Goal: Check status: Check status

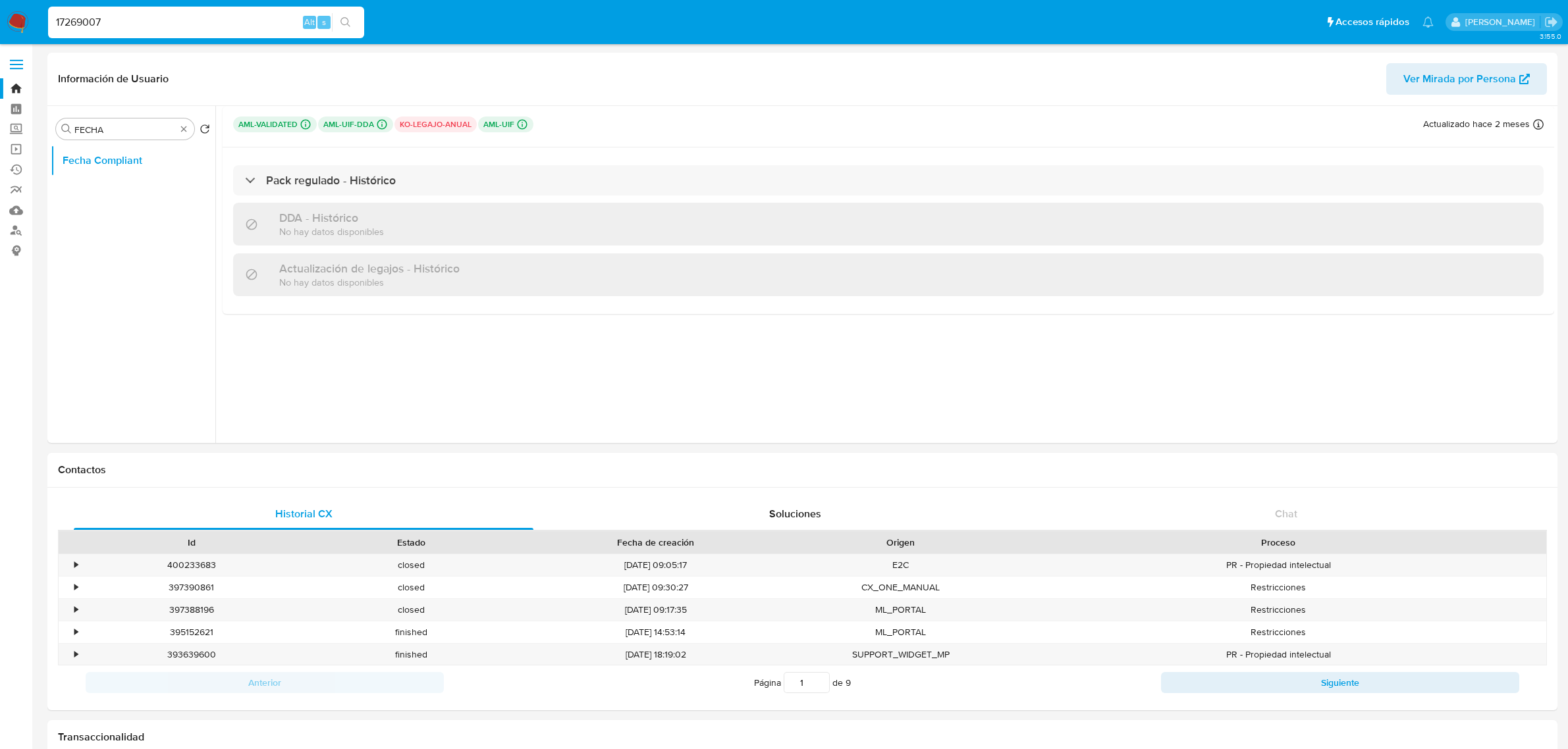
select select "10"
click at [167, 19] on input "17269007" at bounding box center [206, 22] width 316 height 17
paste input "35668396"
type input "135668396"
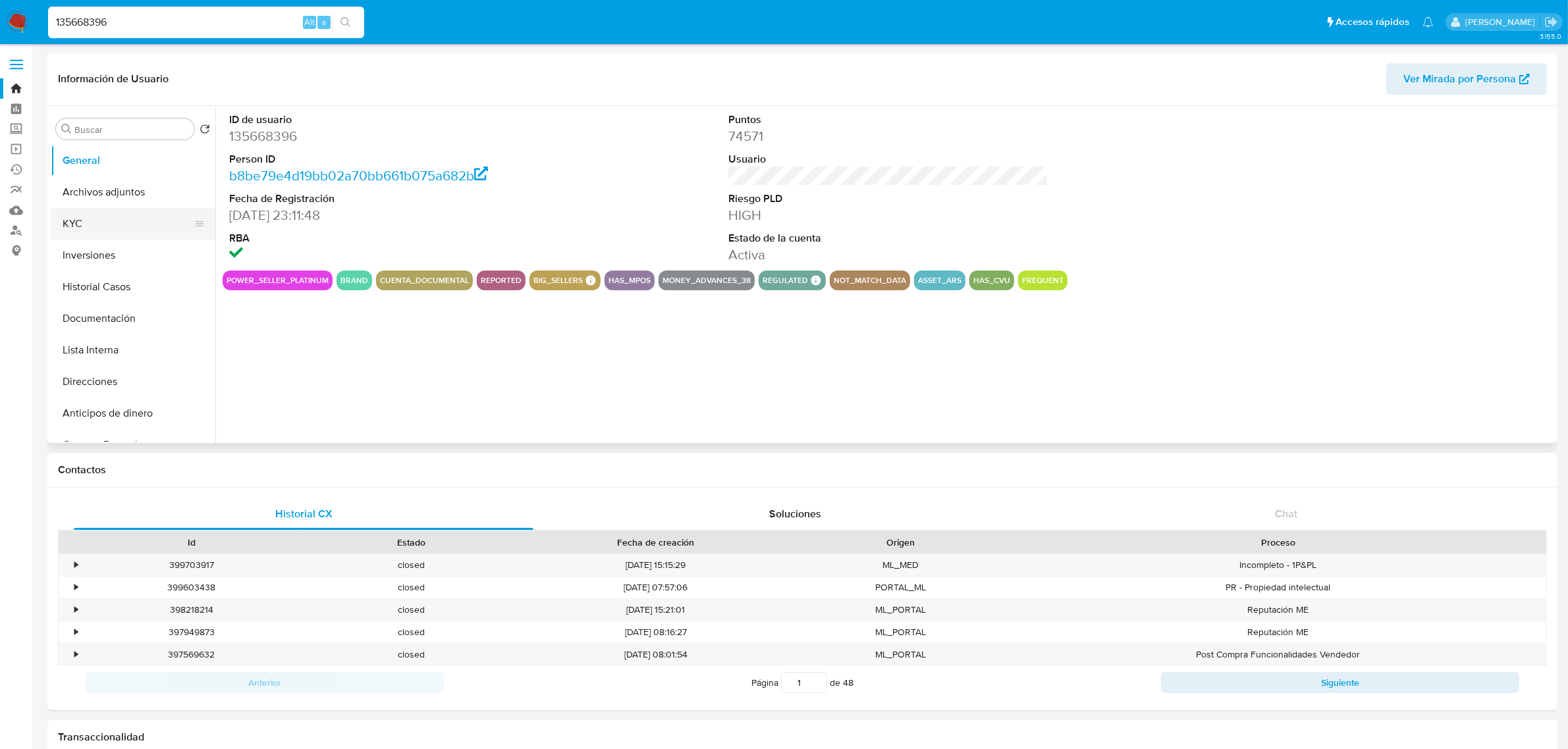
select select "10"
click at [112, 232] on button "KYC" at bounding box center [127, 224] width 154 height 32
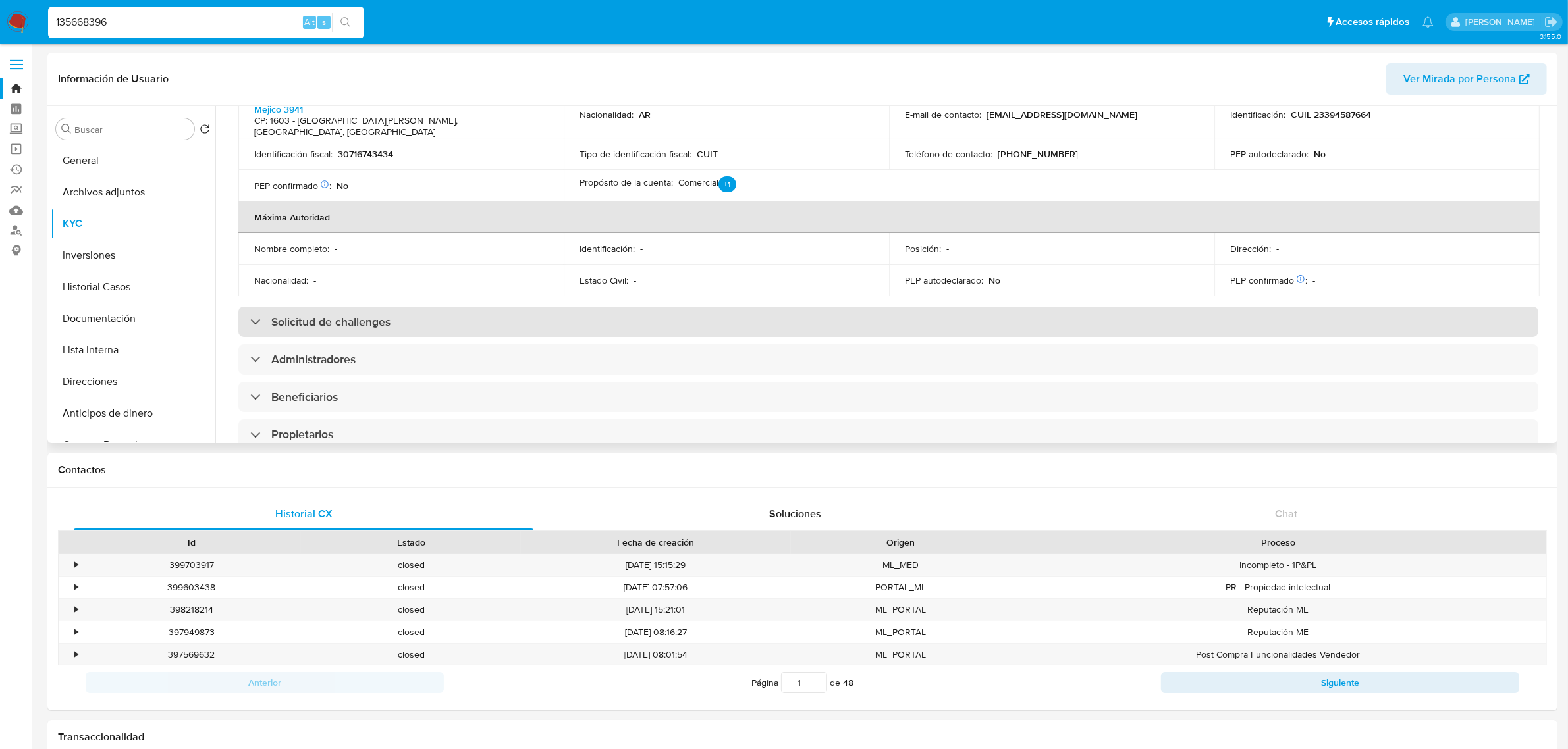
scroll to position [493, 0]
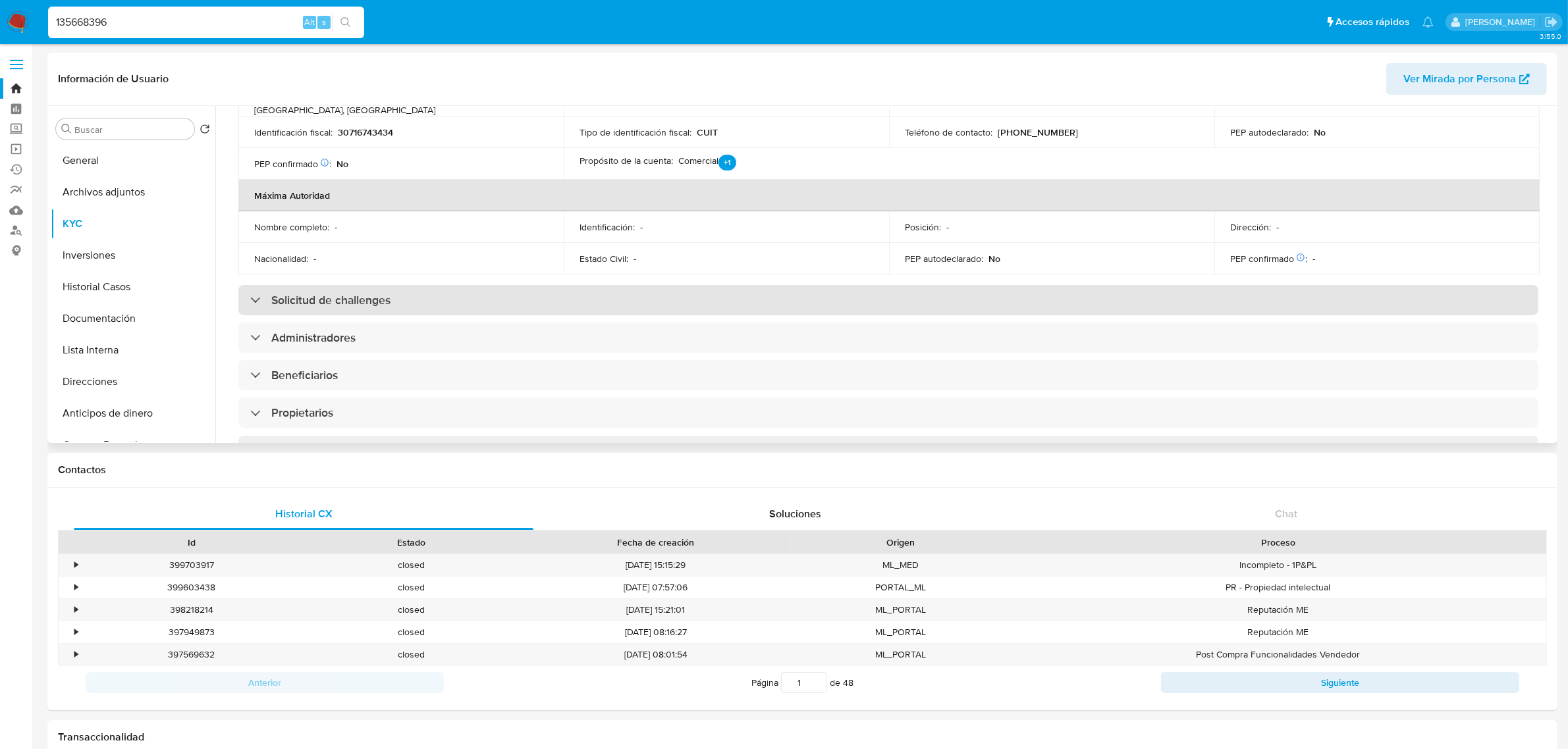
click at [569, 285] on div "Solicitud de challenges" at bounding box center [889, 300] width 1300 height 30
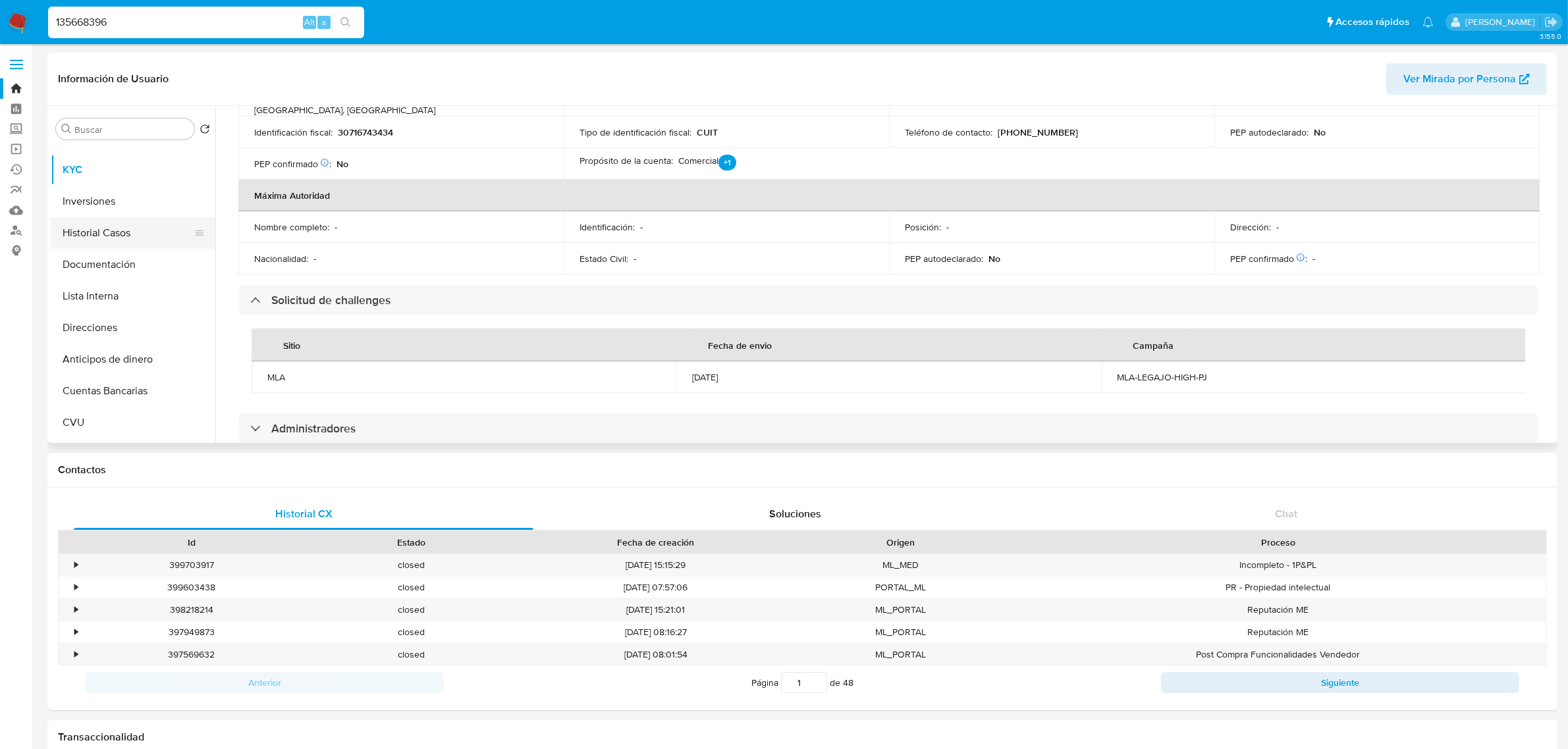
scroll to position [82, 0]
click at [132, 127] on input "Buscar" at bounding box center [132, 129] width 115 height 12
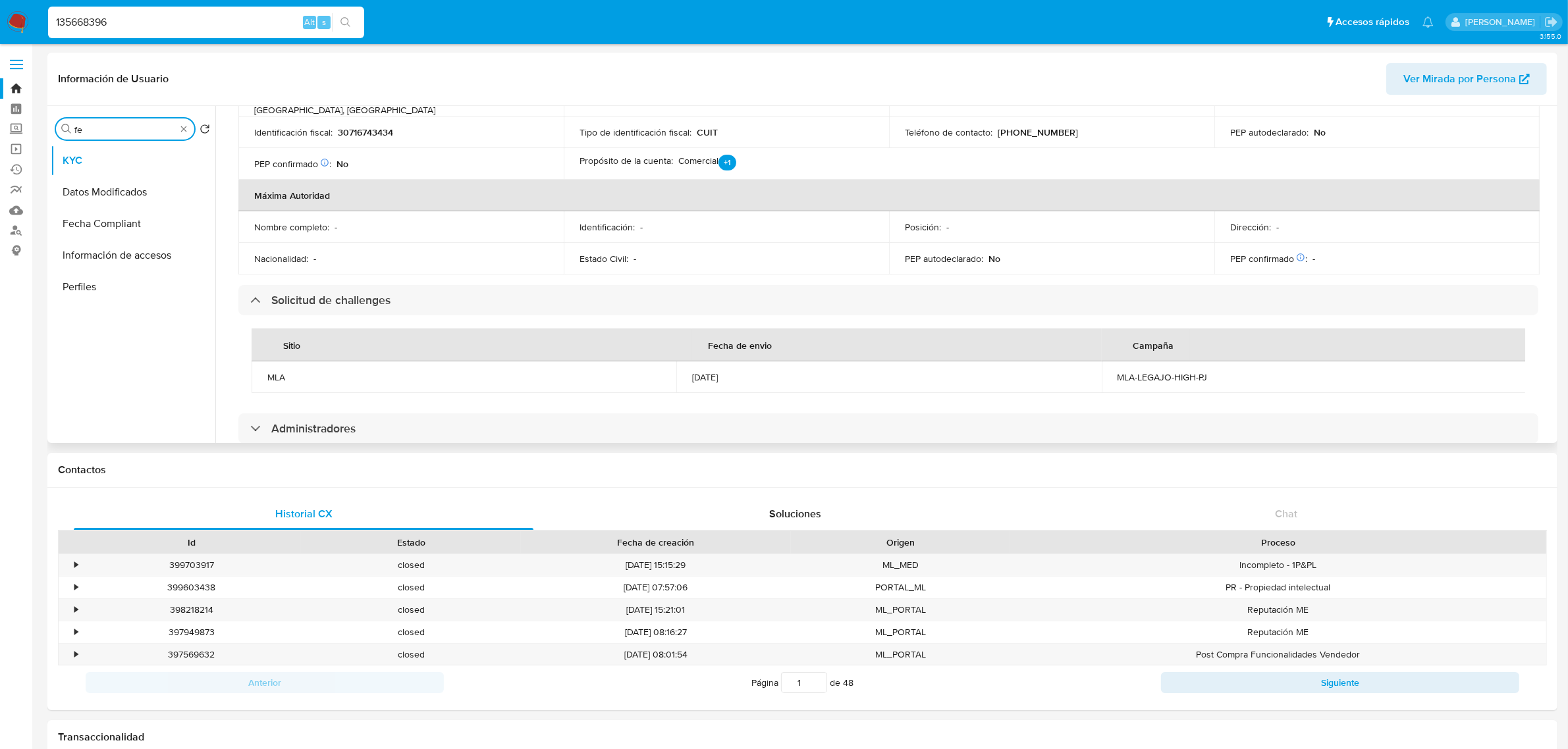
scroll to position [0, 0]
type input "fecha"
click at [129, 189] on button "Fecha Compliant" at bounding box center [132, 192] width 164 height 32
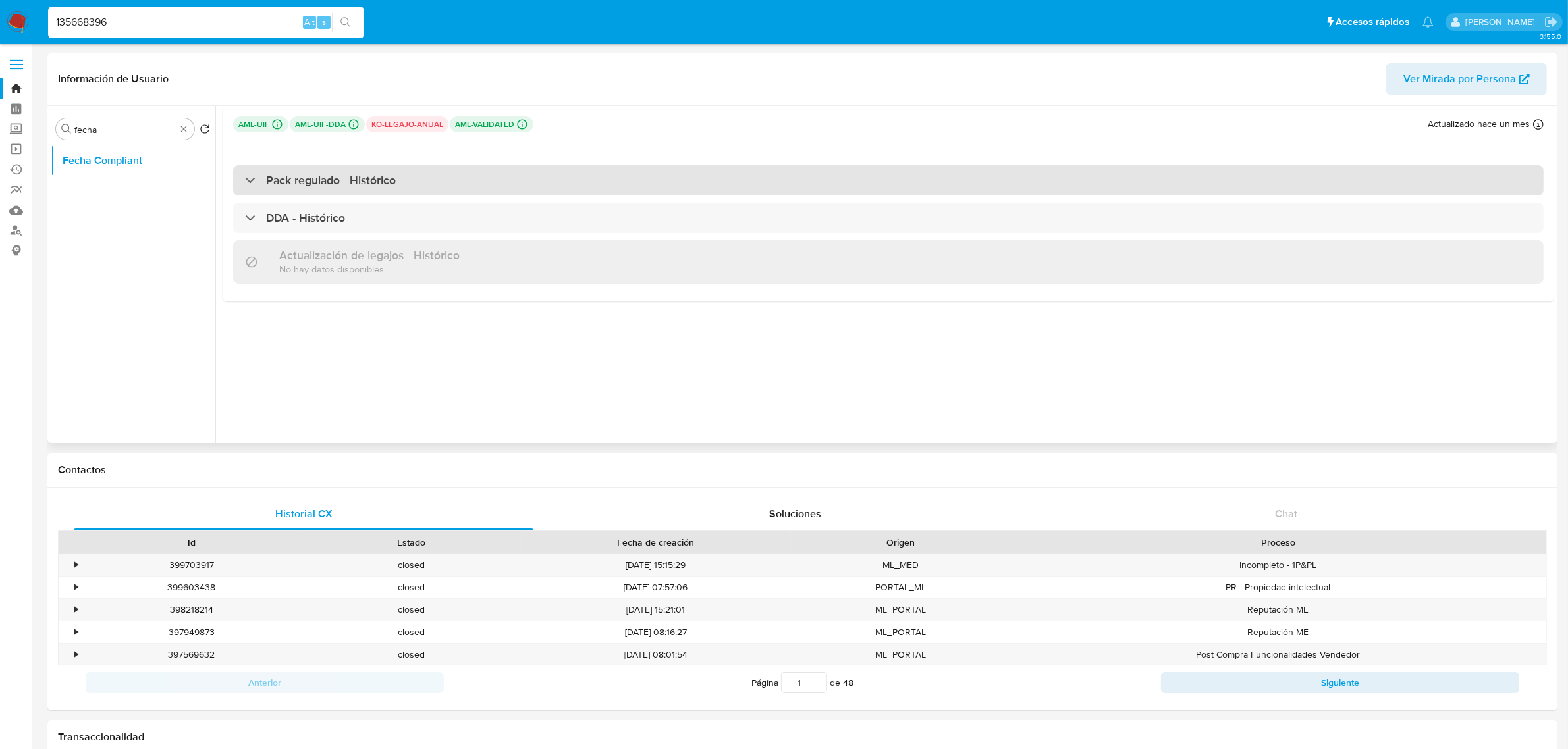
click at [454, 182] on div "Pack regulado - Histórico" at bounding box center [888, 180] width 1310 height 30
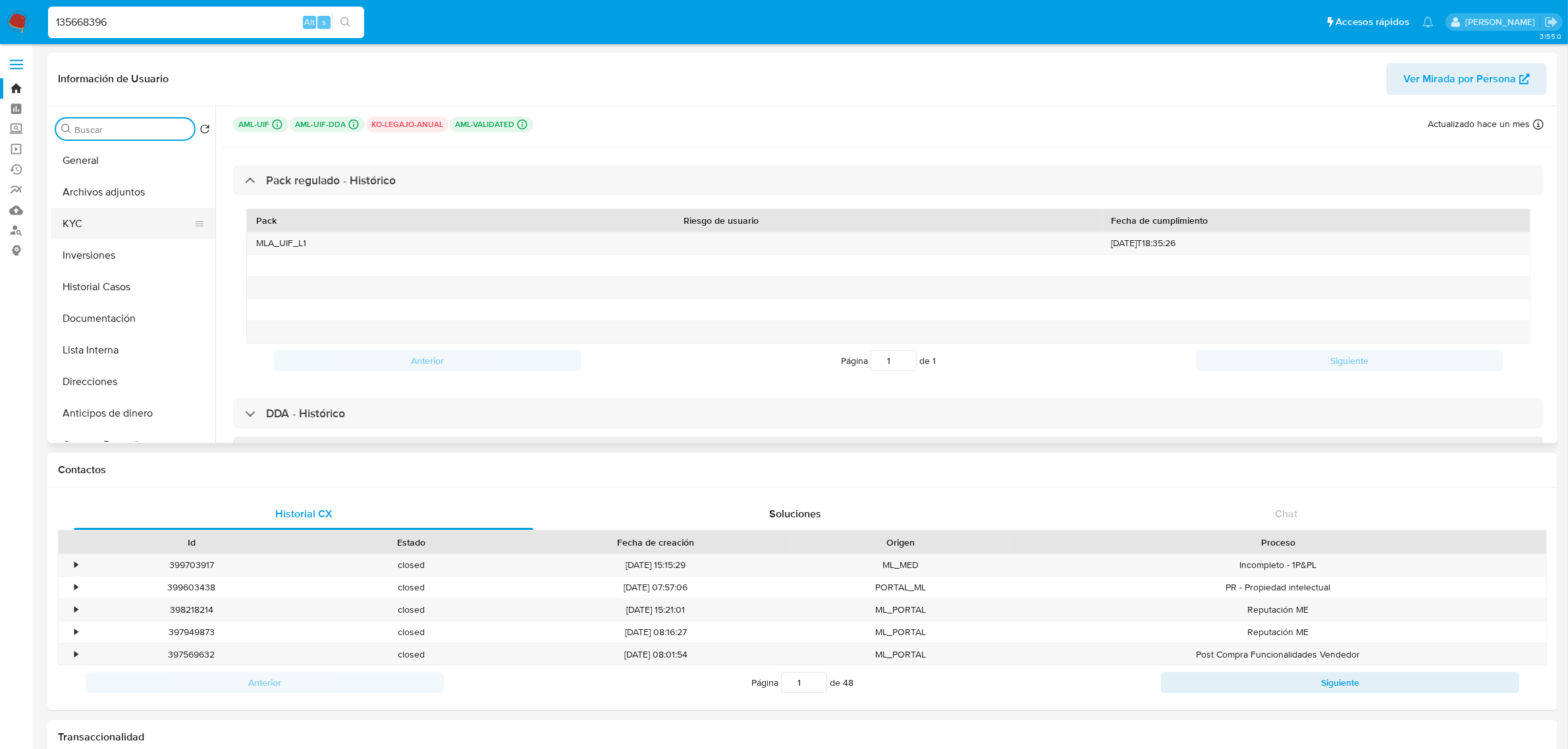
click at [125, 221] on button "KYC" at bounding box center [127, 224] width 154 height 32
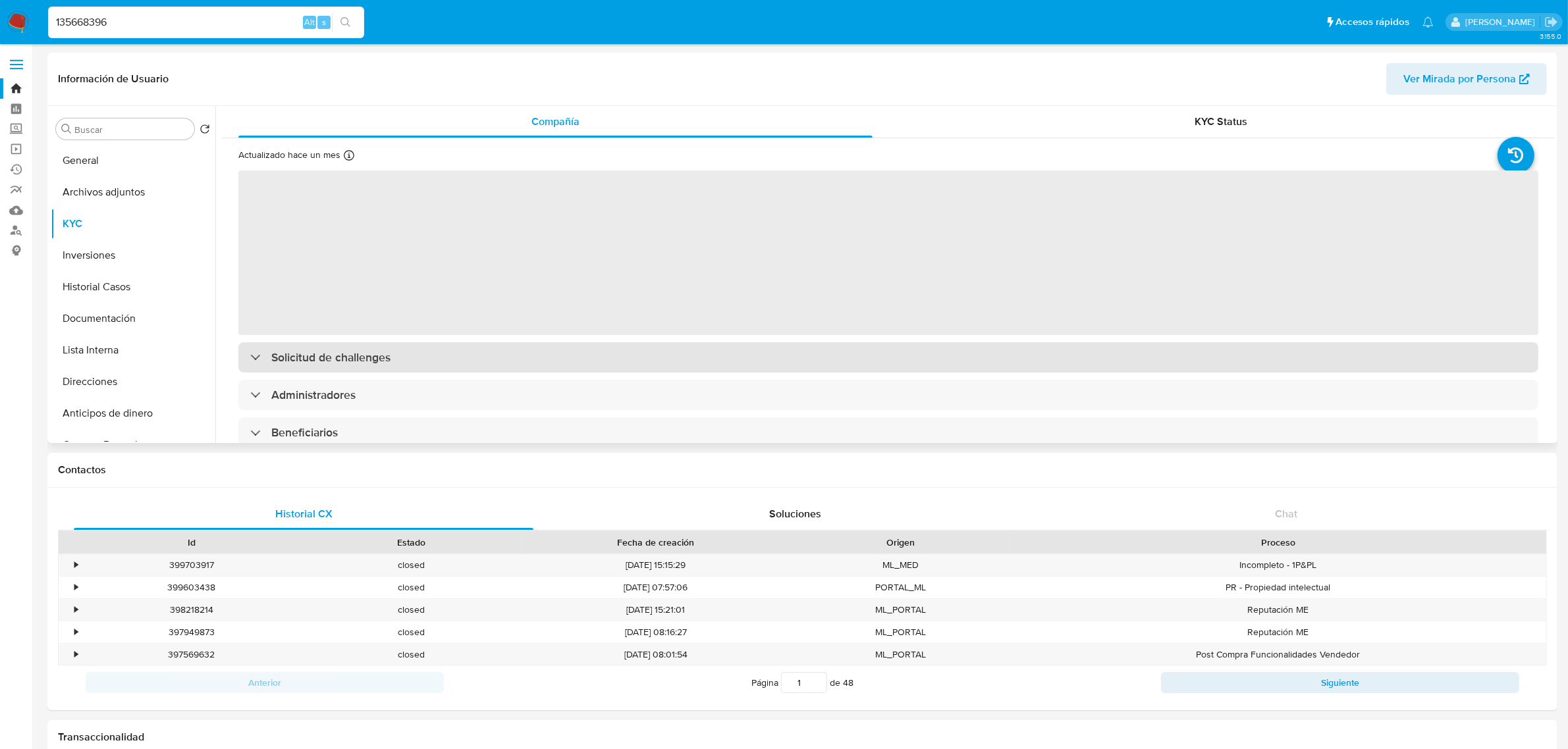
click at [476, 360] on div "‌ Solicitud de challenges Administradores Beneficiarios Propietarios Representa…" at bounding box center [889, 510] width 1300 height 682
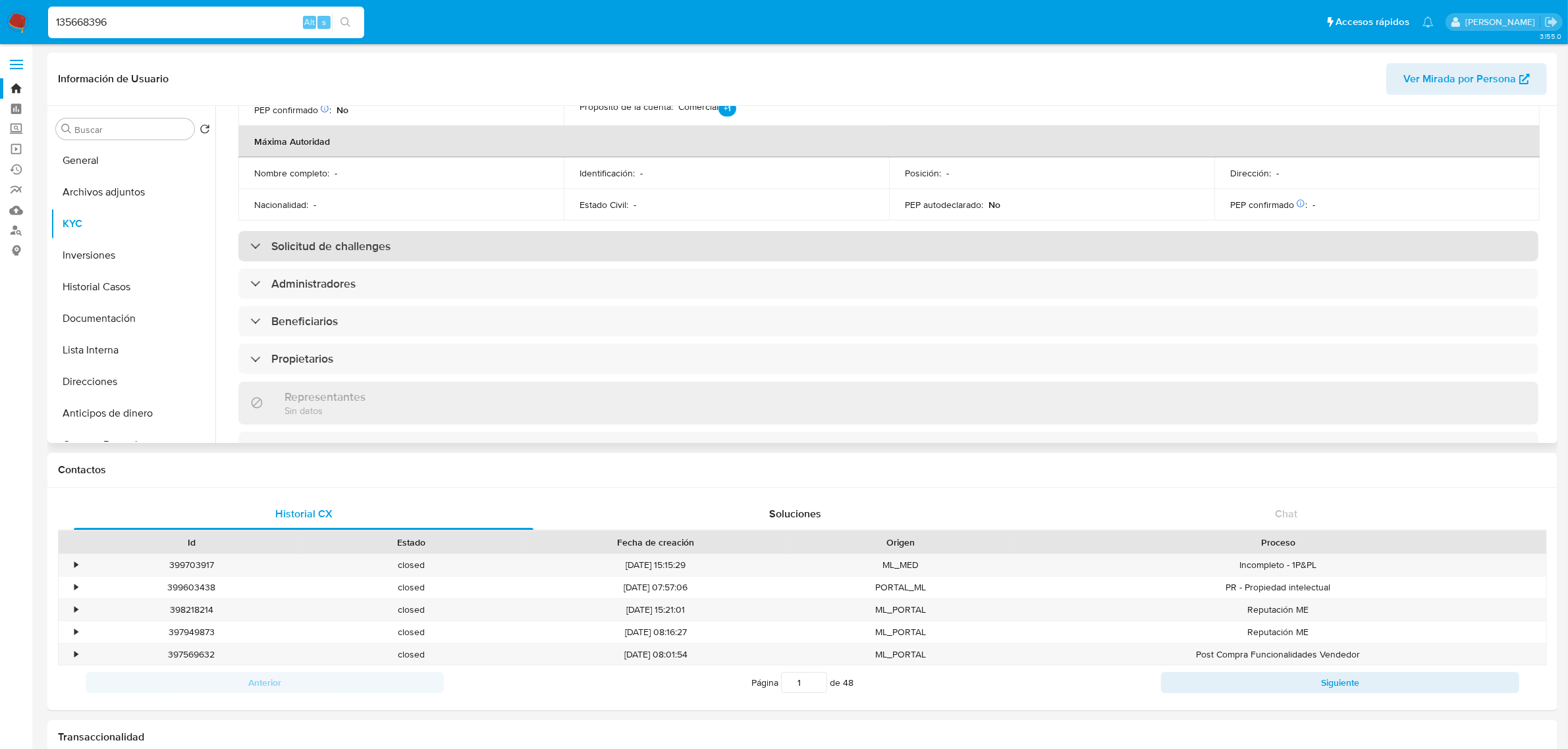
scroll to position [493, 0]
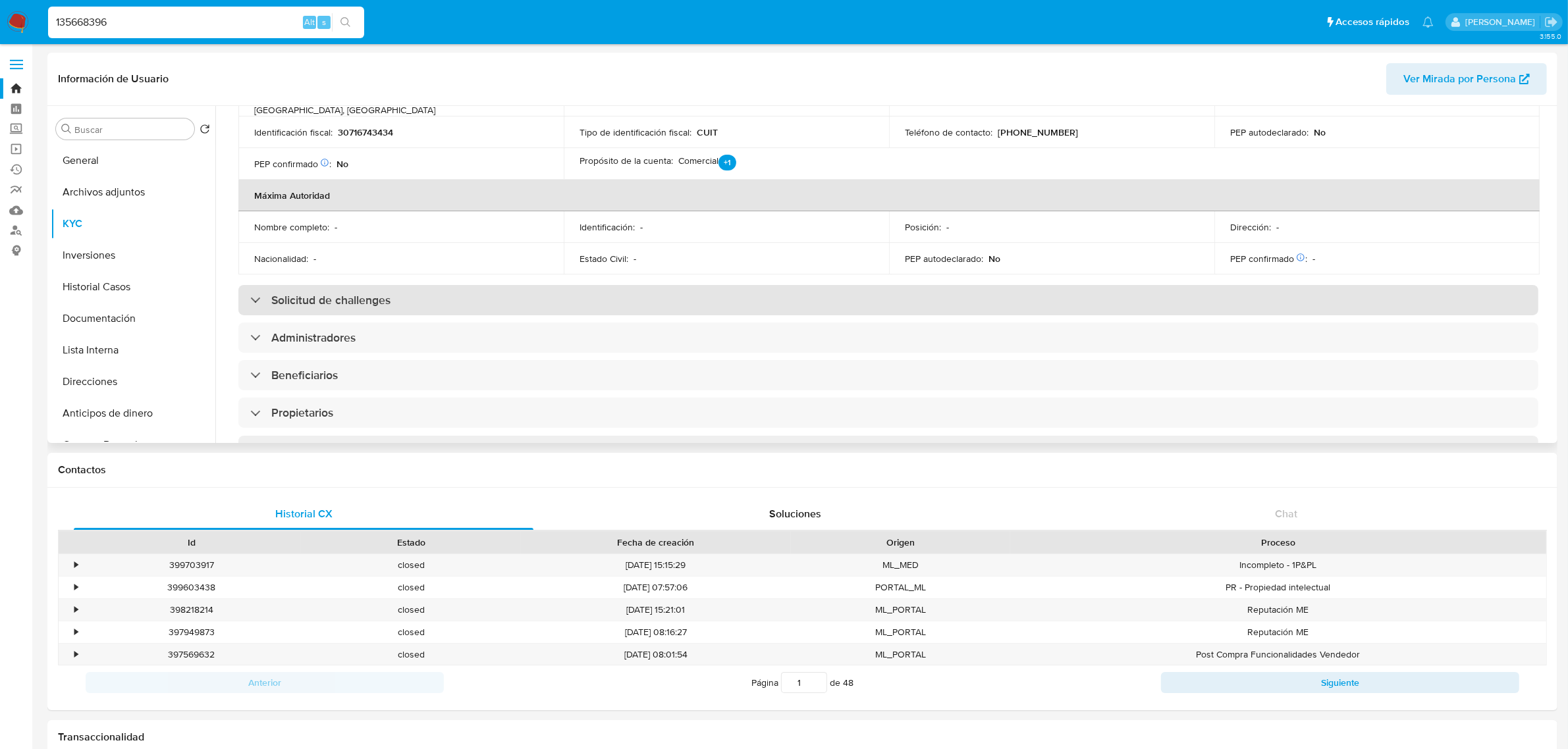
click at [398, 285] on div "Solicitud de challenges" at bounding box center [889, 300] width 1300 height 30
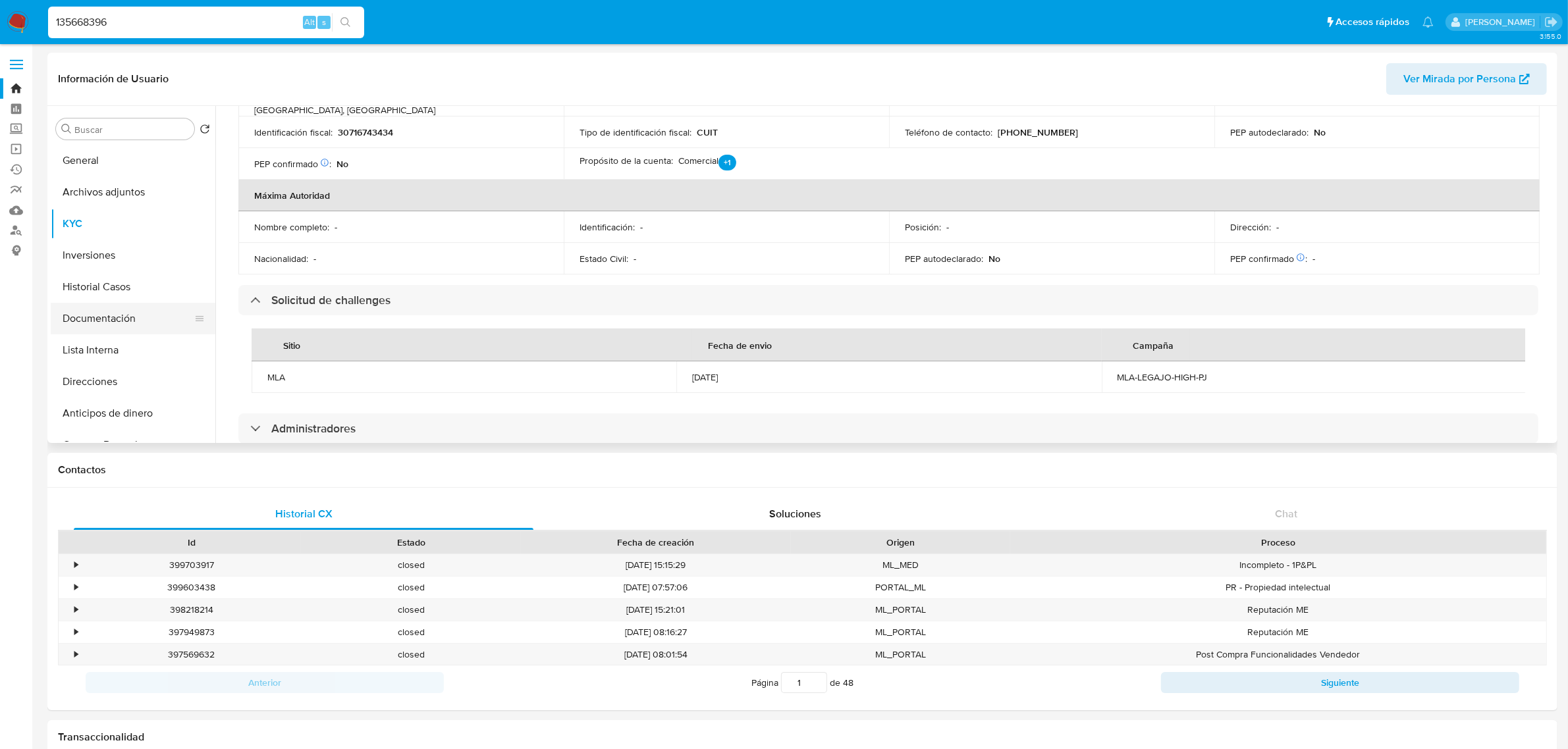
click at [116, 318] on button "Documentación" at bounding box center [127, 318] width 154 height 32
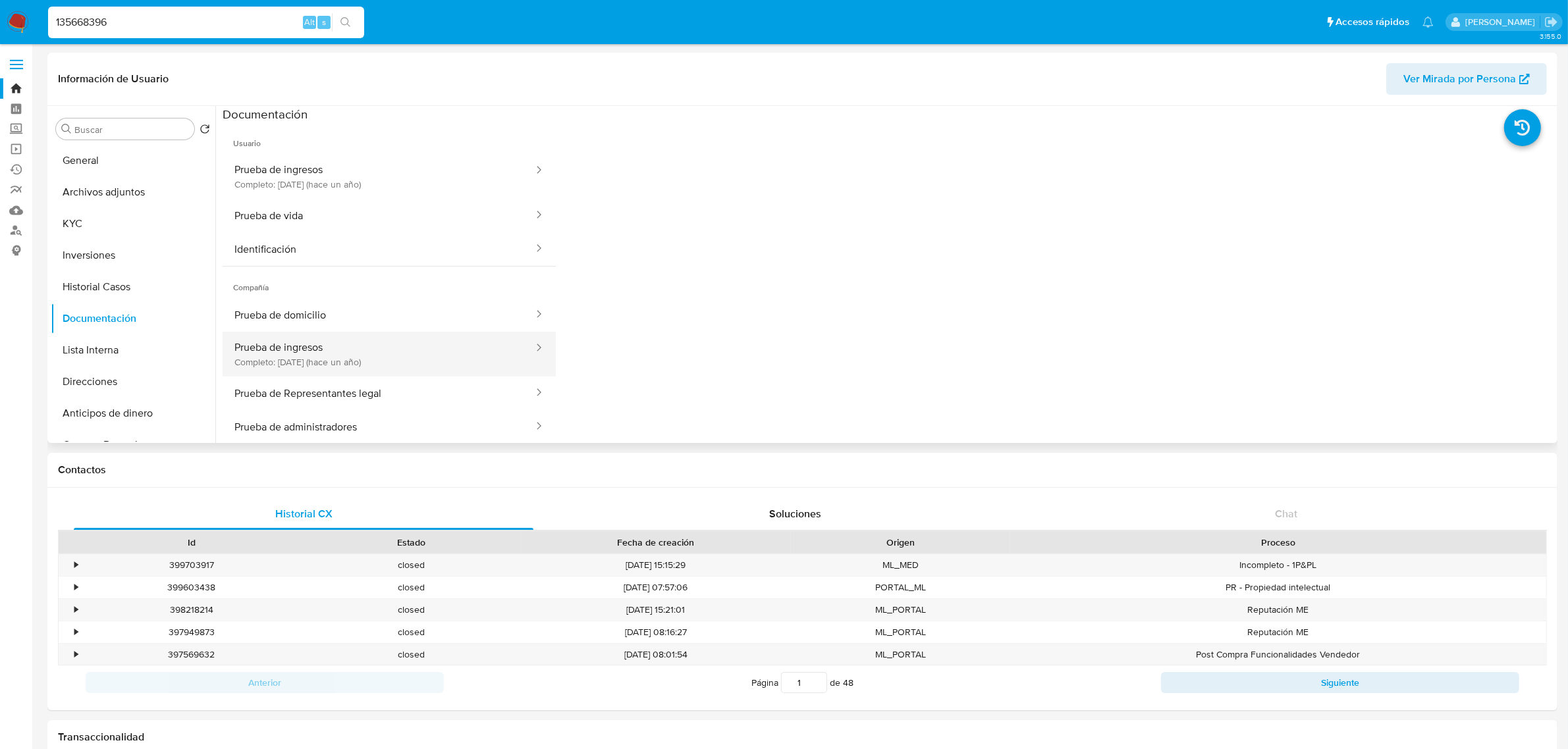
scroll to position [43, 0]
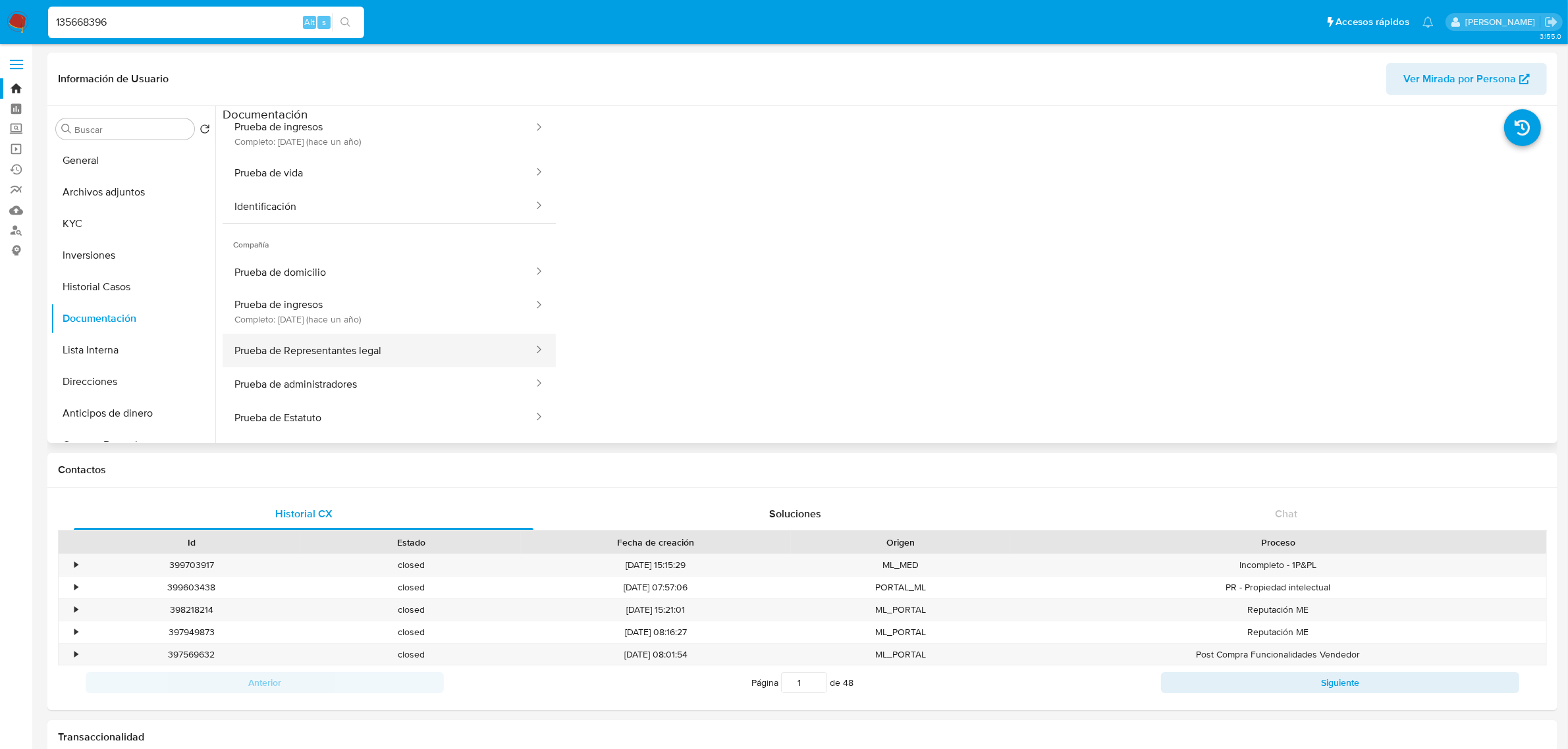
click at [435, 338] on button "Prueba de Representantes legal" at bounding box center [378, 350] width 312 height 33
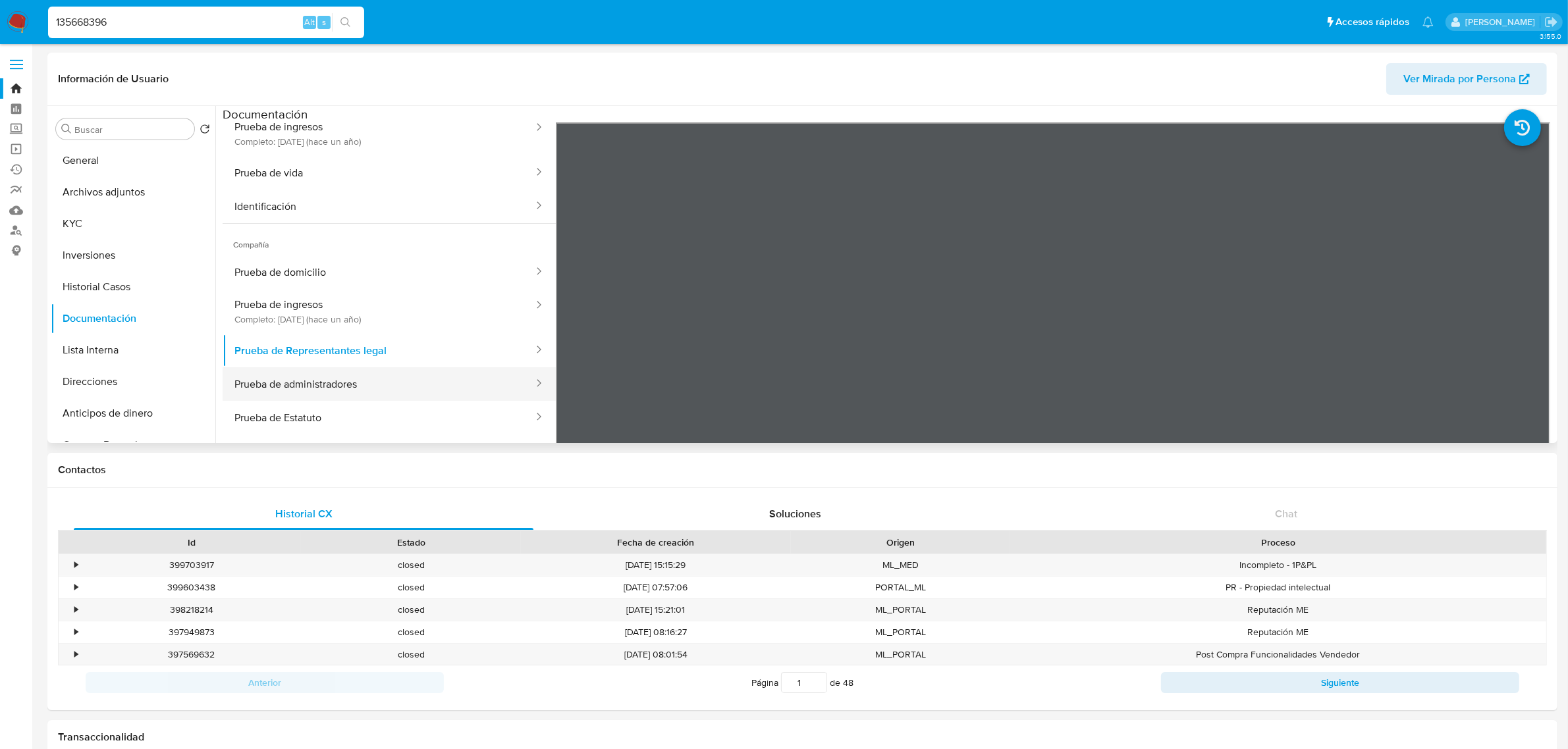
click at [436, 383] on button "Prueba de administradores" at bounding box center [378, 383] width 312 height 33
click at [428, 416] on button "Prueba de Estatuto" at bounding box center [378, 417] width 312 height 33
click at [464, 263] on button "Prueba de domicilio" at bounding box center [378, 272] width 312 height 33
drag, startPoint x: 171, startPoint y: 33, endPoint x: 177, endPoint y: 28, distance: 7.8
click at [173, 32] on div "135668396 Alt s" at bounding box center [206, 22] width 316 height 32
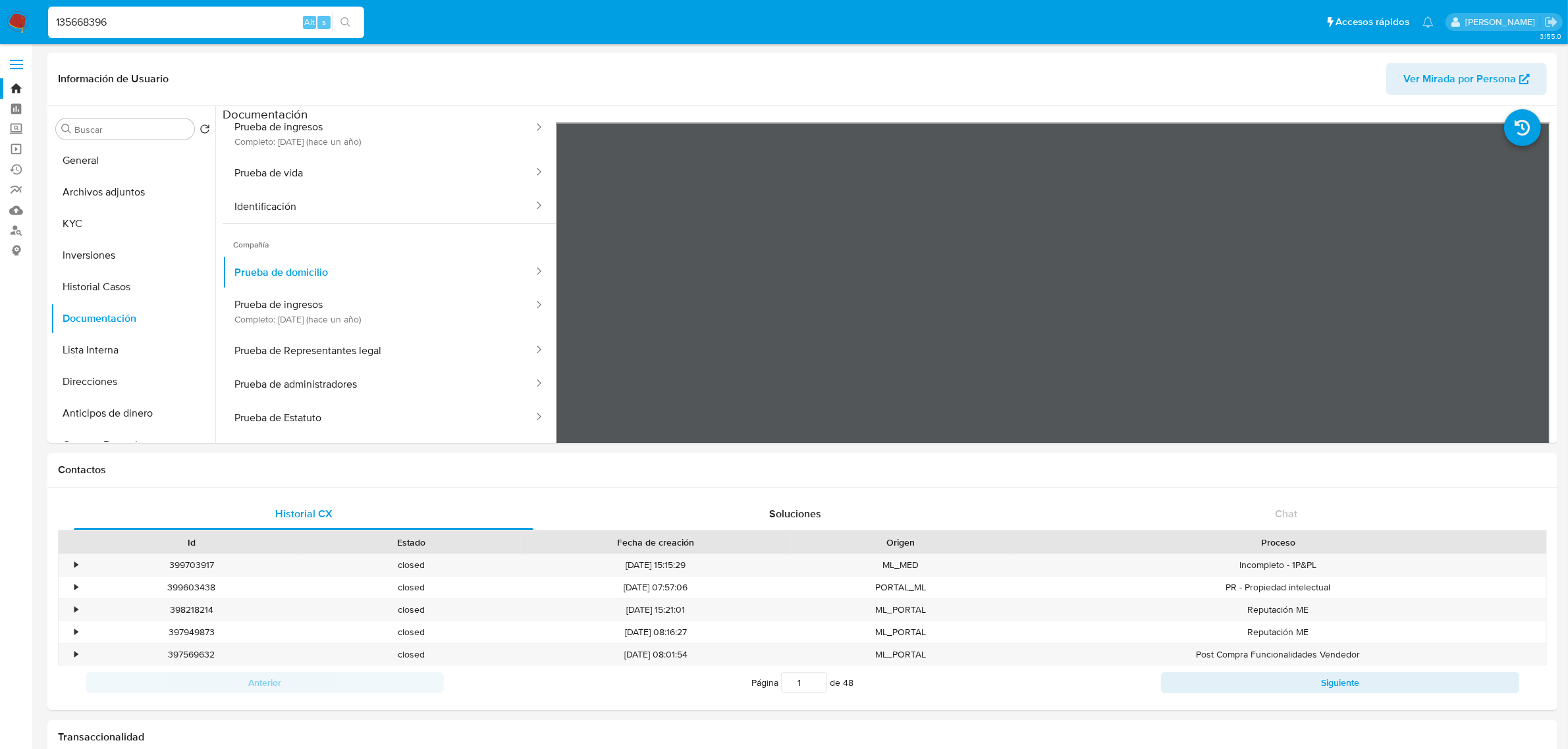
click at [182, 24] on input "135668396" at bounding box center [206, 22] width 316 height 17
click at [85, 231] on button "KYC" at bounding box center [127, 224] width 154 height 32
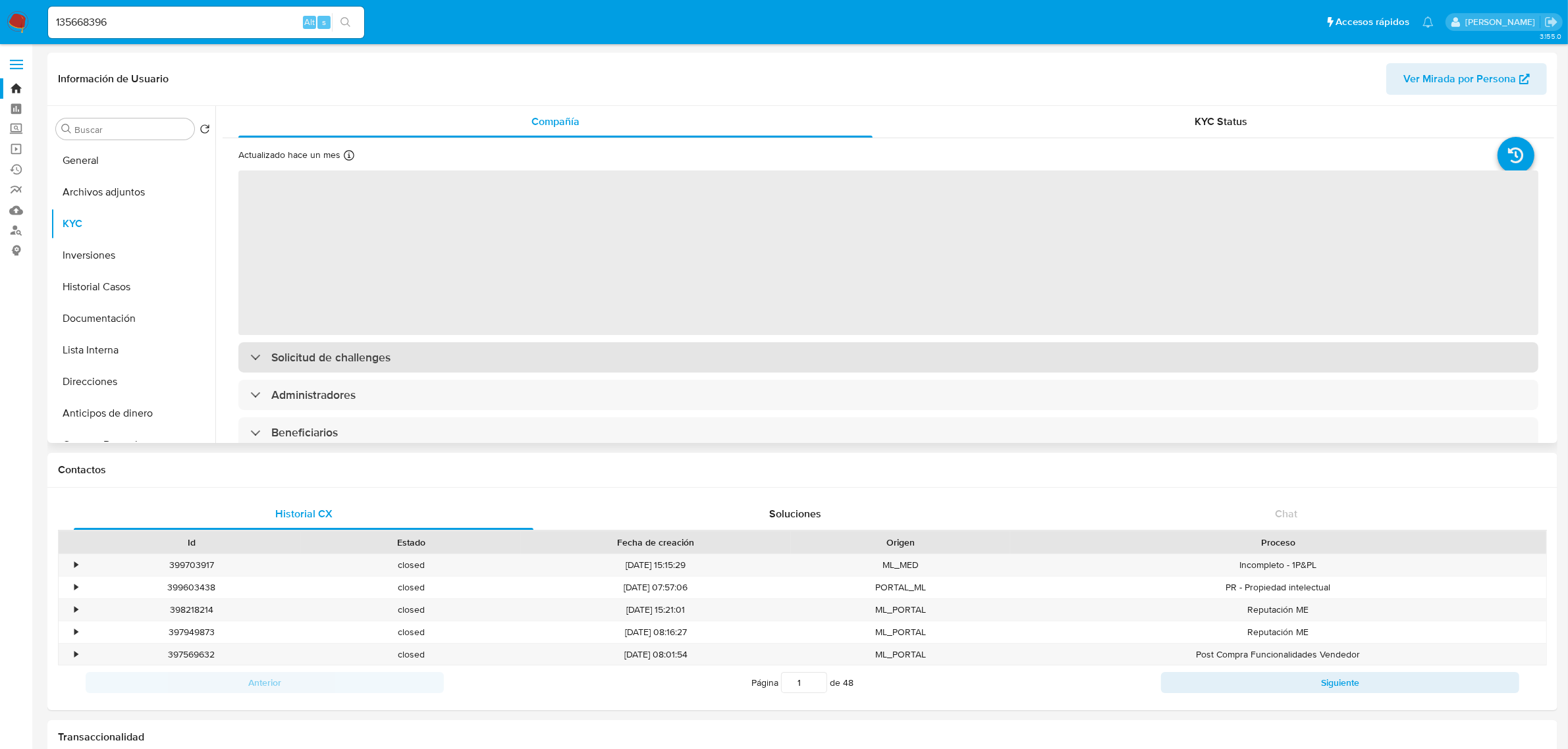
click at [321, 362] on div "‌ Solicitud de challenges Administradores Beneficiarios Propietarios Representa…" at bounding box center [889, 510] width 1300 height 682
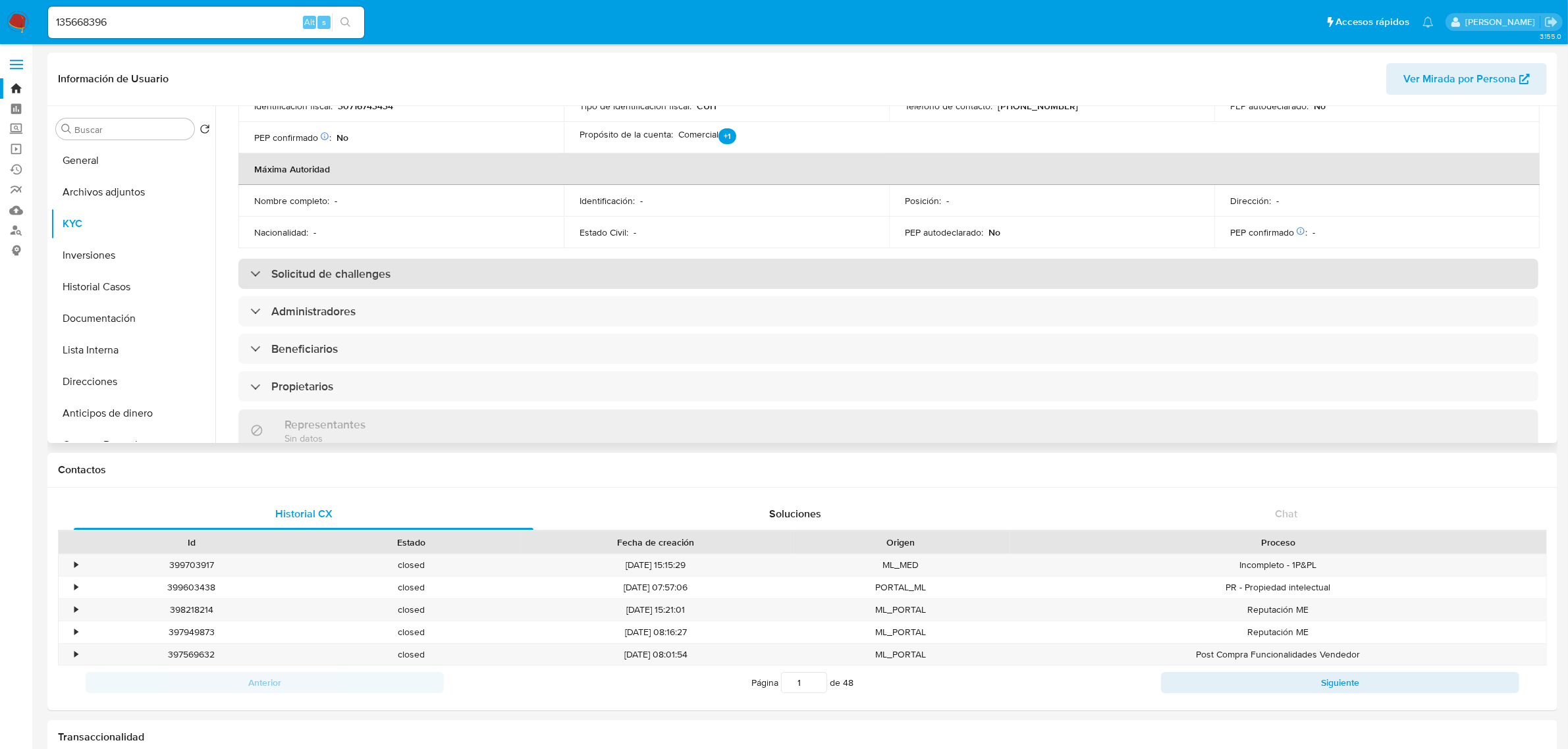
scroll to position [494, 0]
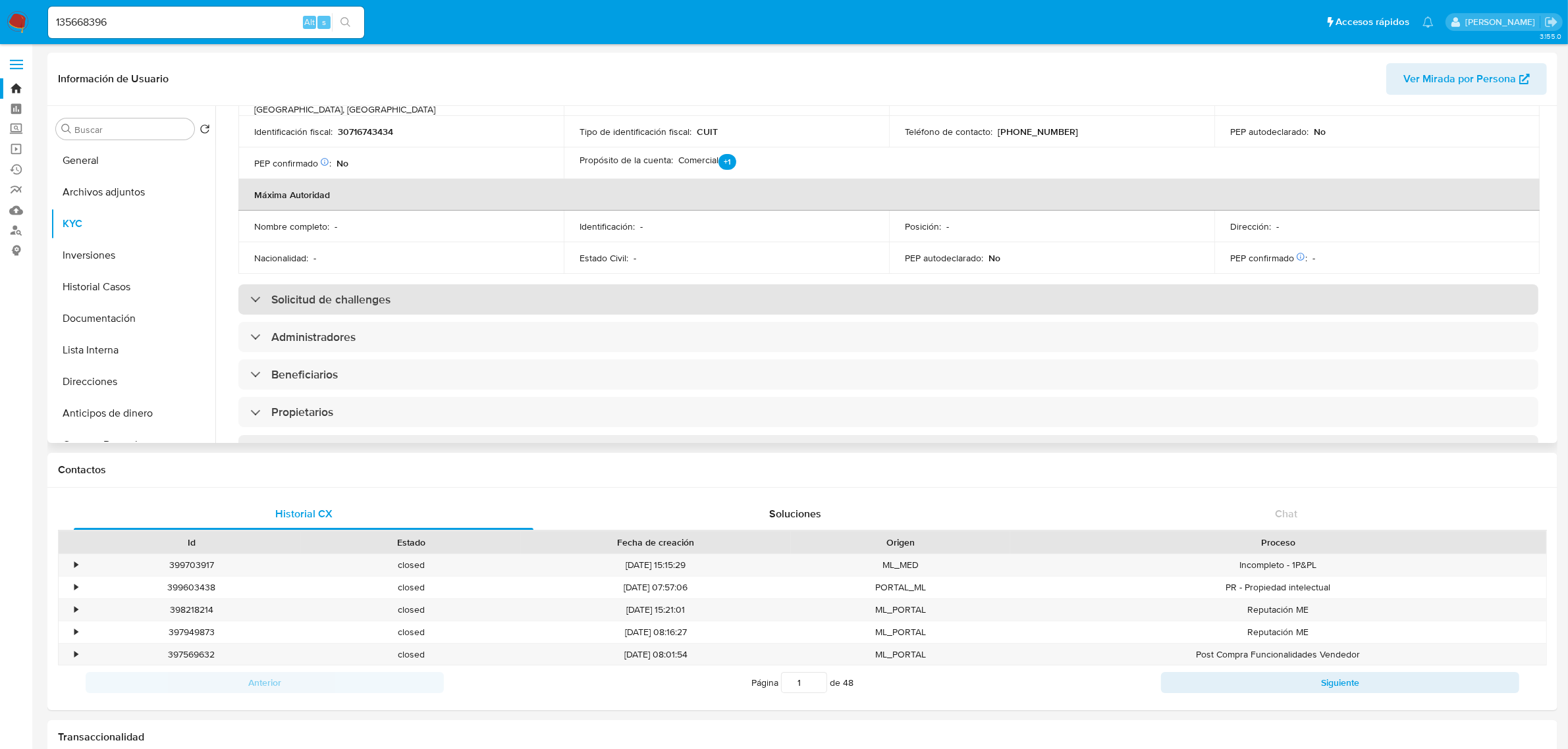
click at [572, 284] on div "Solicitud de challenges" at bounding box center [889, 299] width 1300 height 30
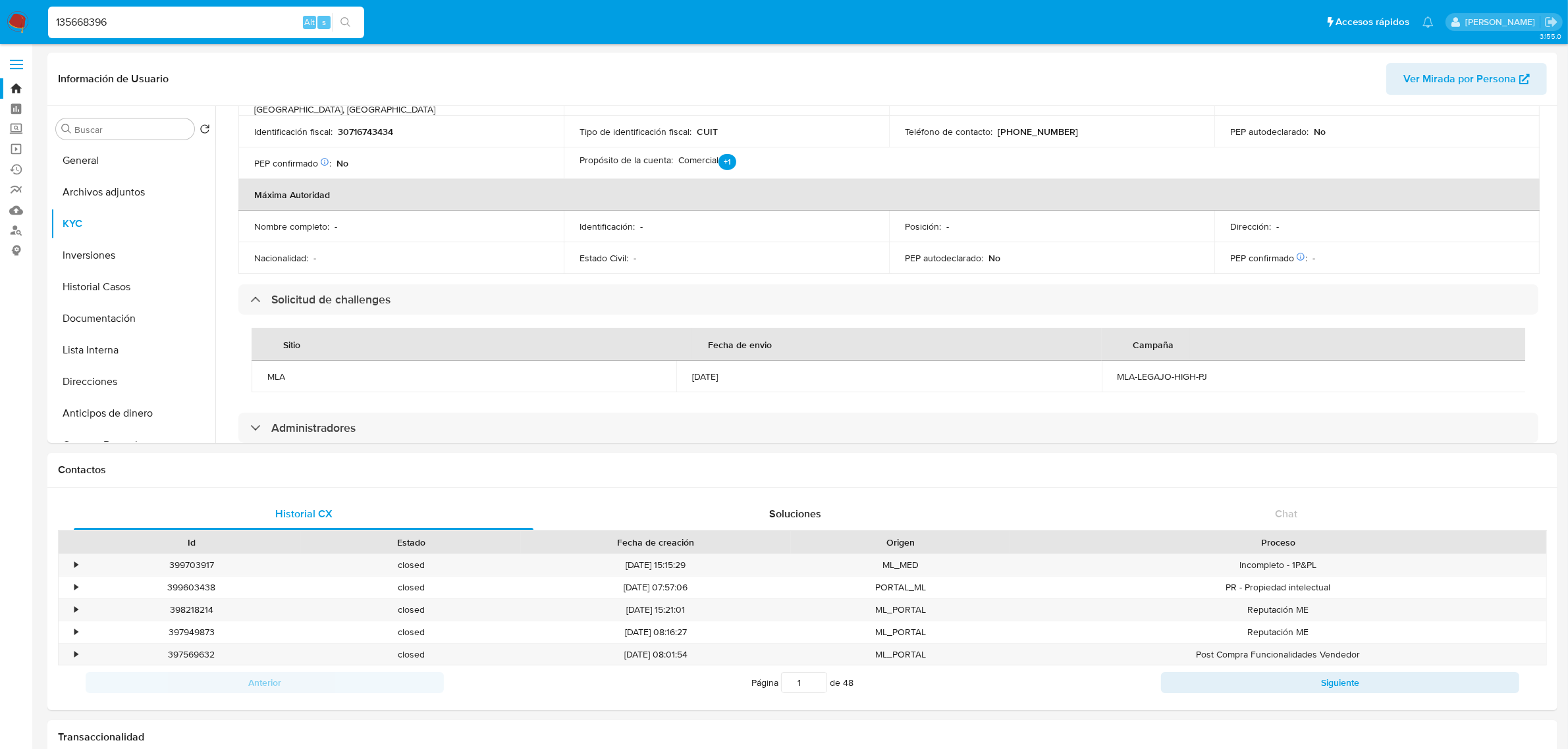
click at [133, 24] on input "135668396" at bounding box center [206, 22] width 316 height 17
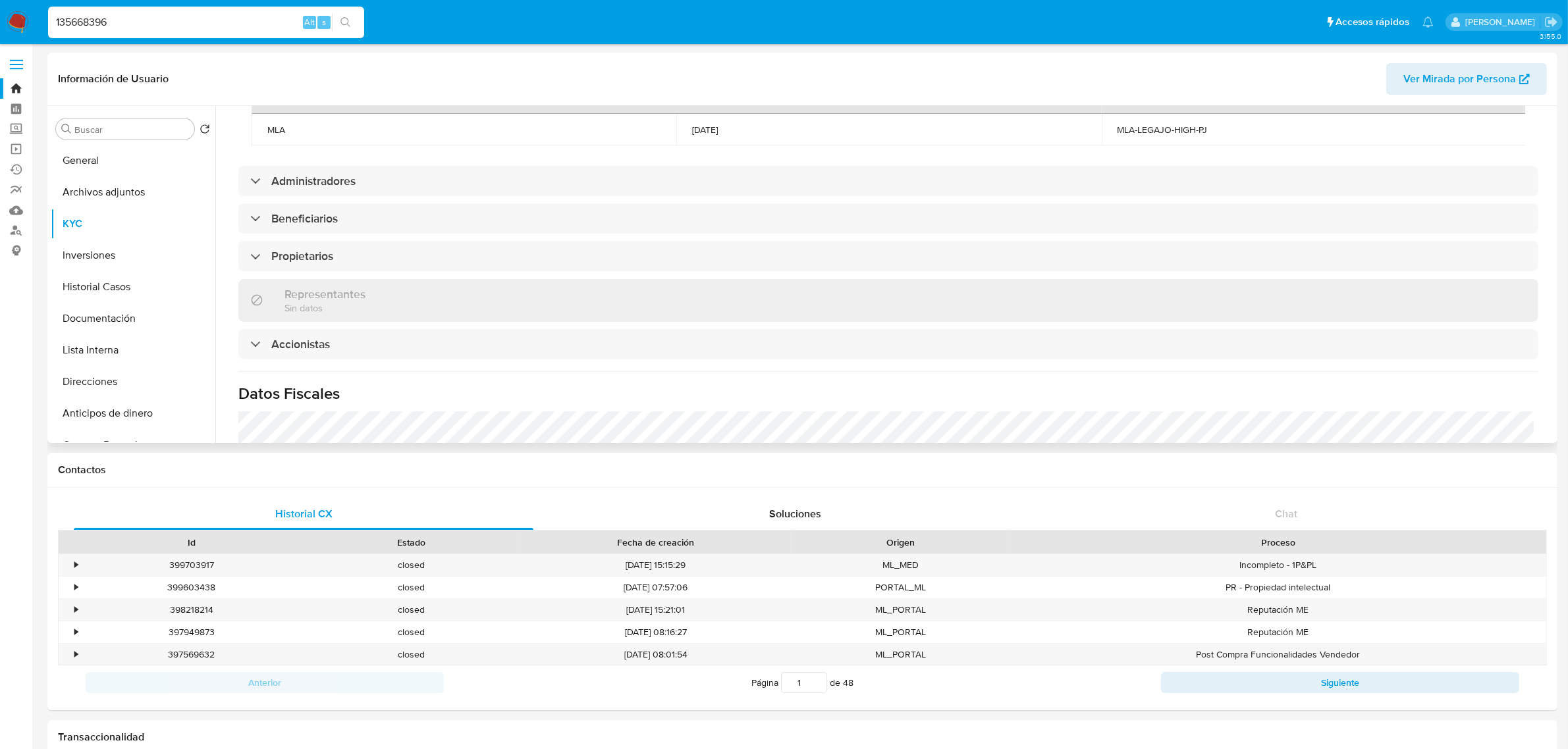
scroll to position [659, 0]
